Goal: Transaction & Acquisition: Purchase product/service

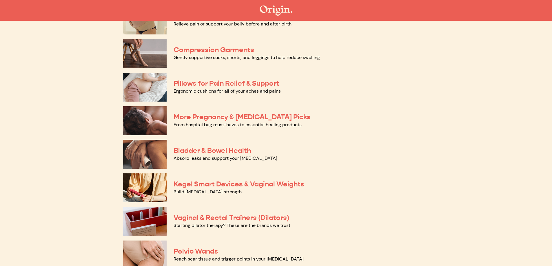
scroll to position [87, 0]
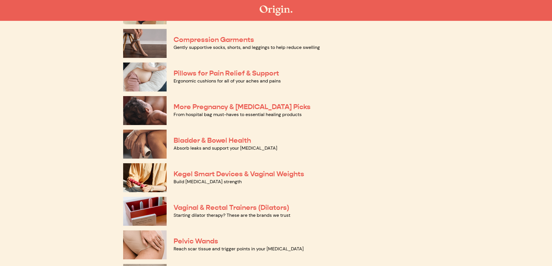
click at [178, 147] on link "Absorb leaks and support your [MEDICAL_DATA]" at bounding box center [226, 148] width 104 height 6
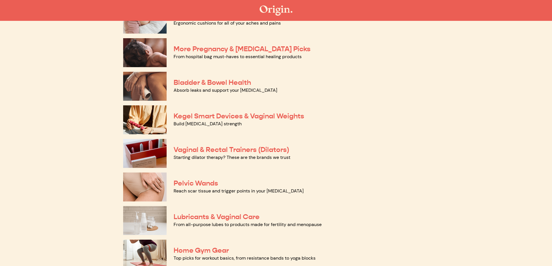
scroll to position [174, 0]
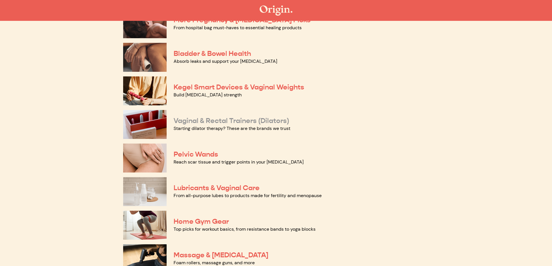
click at [193, 124] on link "Vaginal & Rectal Trainers (Dilators)" at bounding box center [232, 121] width 116 height 9
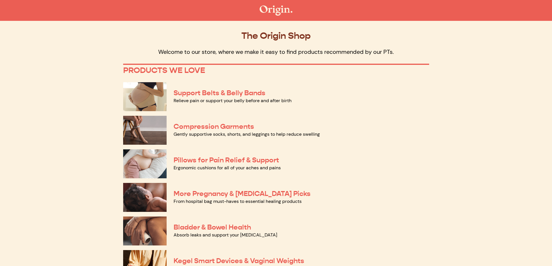
scroll to position [174, 0]
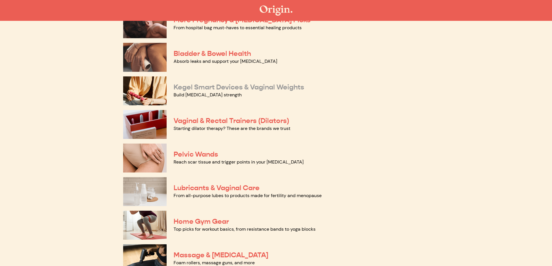
click at [190, 90] on link "Kegel Smart Devices & Vaginal Weights" at bounding box center [239, 87] width 131 height 9
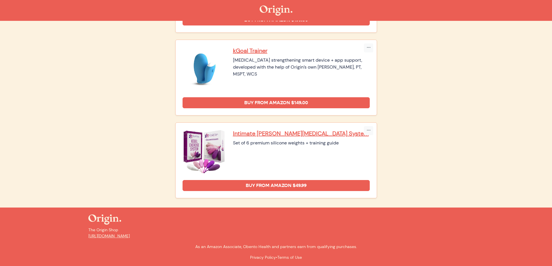
scroll to position [142, 0]
click at [267, 134] on p "Intimate [PERSON_NAME][MEDICAL_DATA] System" at bounding box center [301, 134] width 137 height 8
